Goal: Use online tool/utility

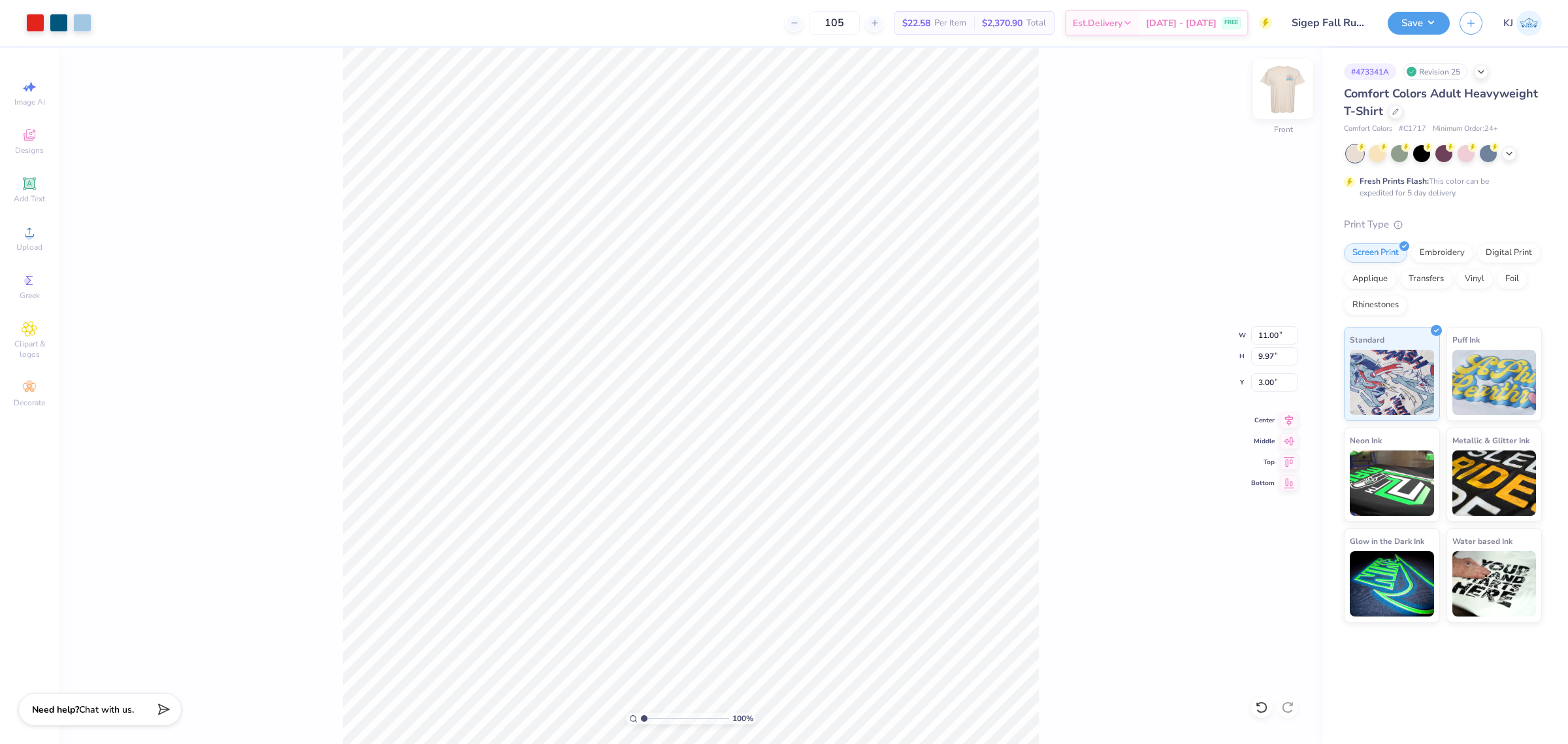
click at [1289, 86] on img at bounding box center [1283, 88] width 52 height 52
click at [31, 240] on icon at bounding box center [29, 232] width 16 height 16
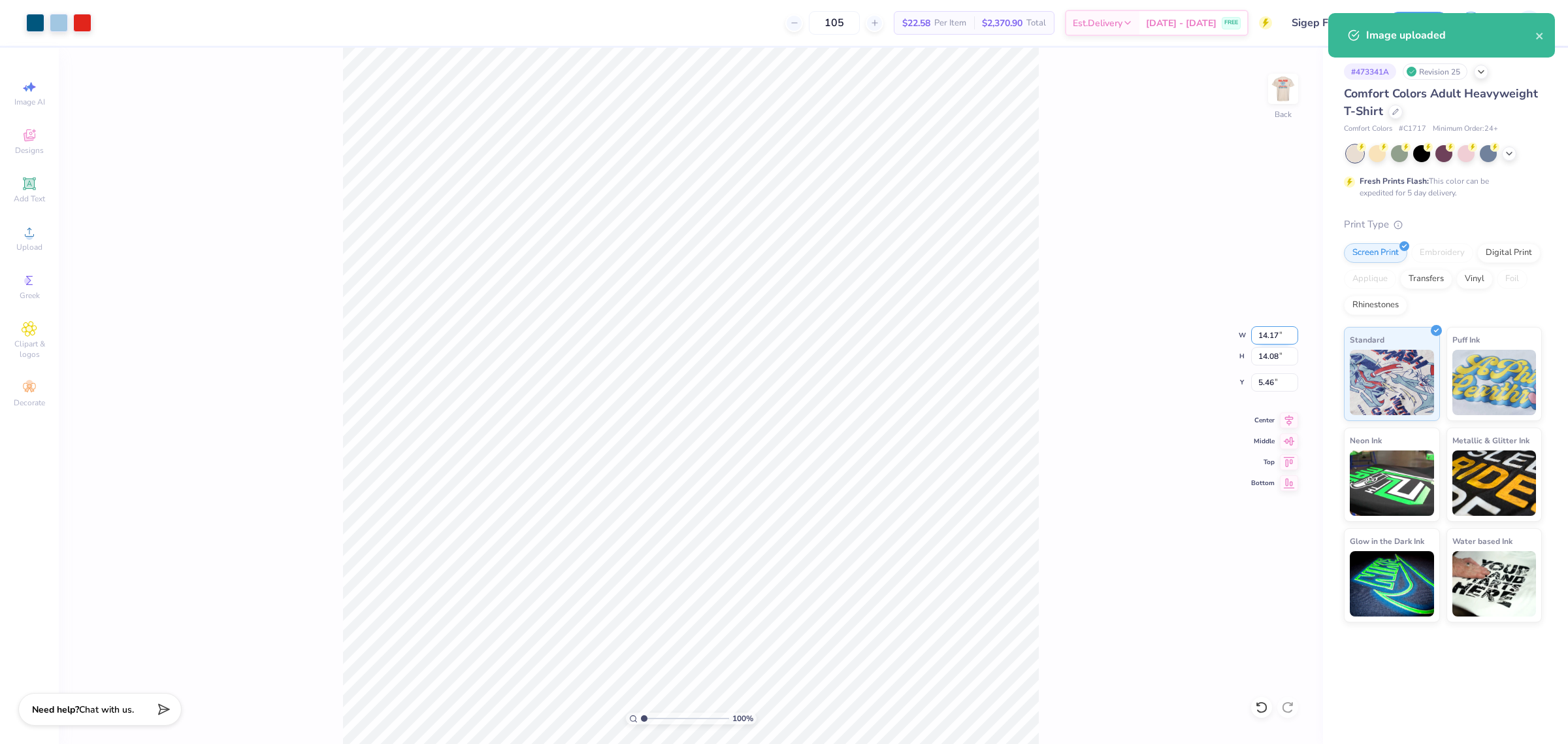
click at [1263, 334] on input "14.17" at bounding box center [1274, 335] width 47 height 18
click at [1263, 331] on input "14.17" at bounding box center [1274, 335] width 47 height 18
type input "3"
type input "3.50"
type input "3.48"
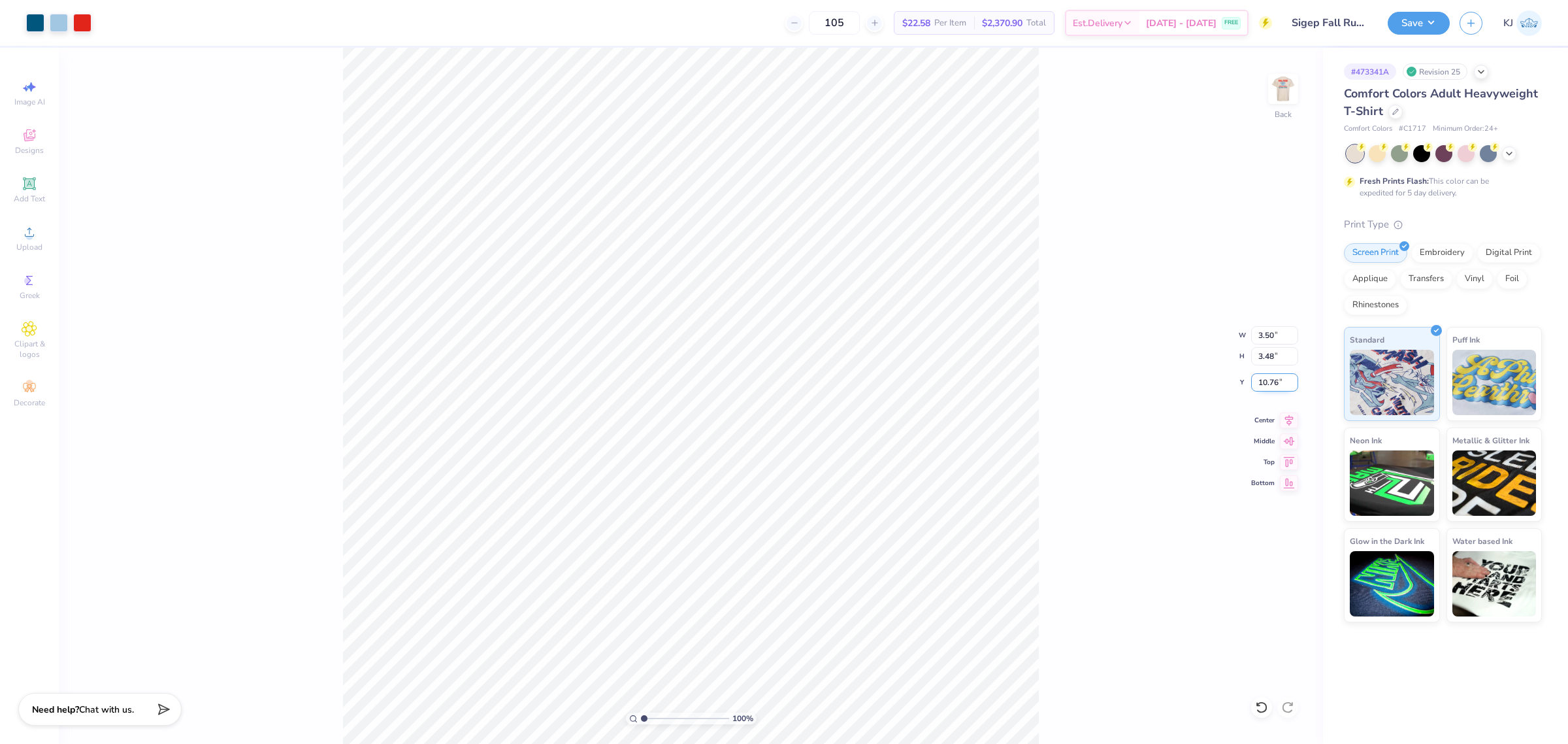
click at [1265, 387] on input "10.76" at bounding box center [1274, 382] width 47 height 18
type input "3.00"
click at [118, 200] on div "100 % Back" at bounding box center [690, 395] width 1264 height 696
